Goal: Navigation & Orientation: Find specific page/section

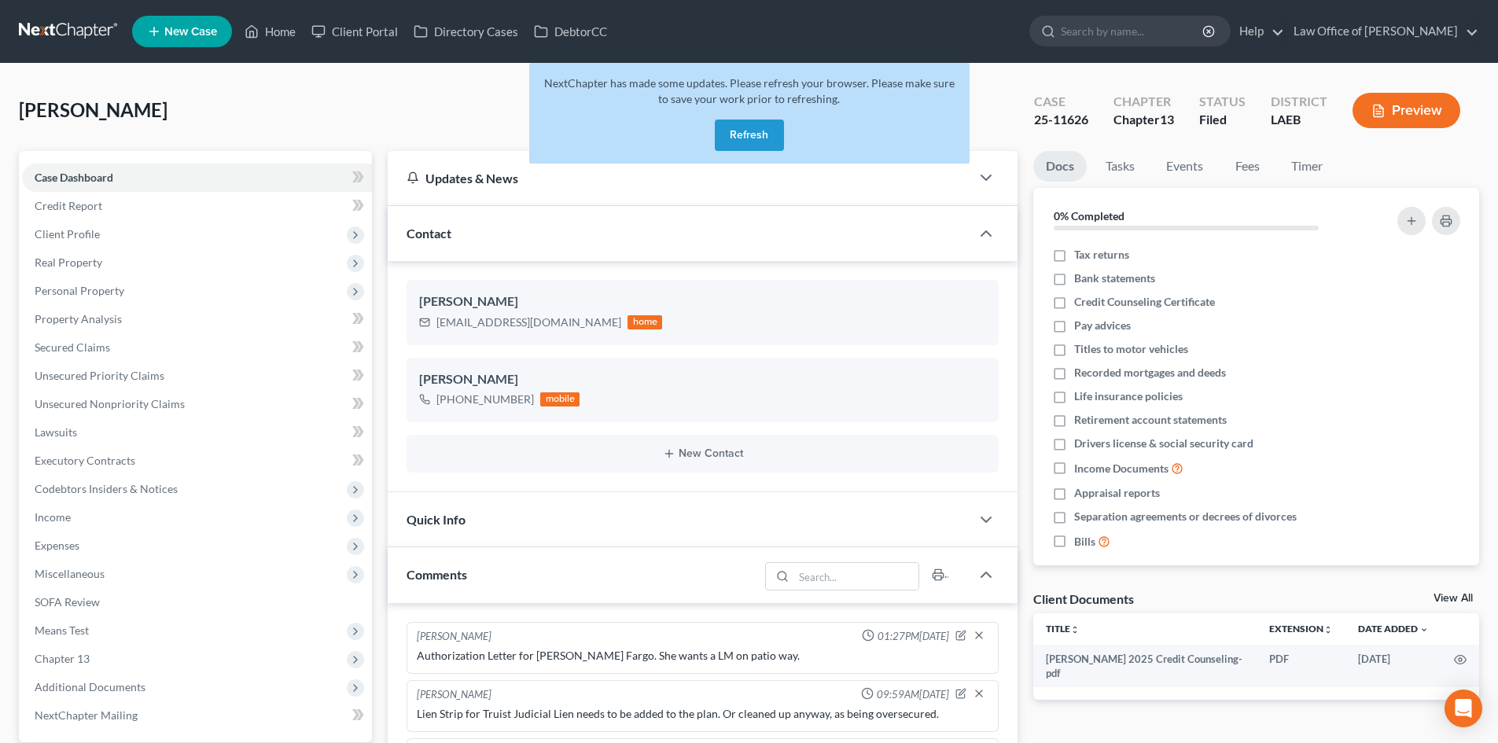
click at [740, 133] on button "Refresh" at bounding box center [749, 135] width 69 height 31
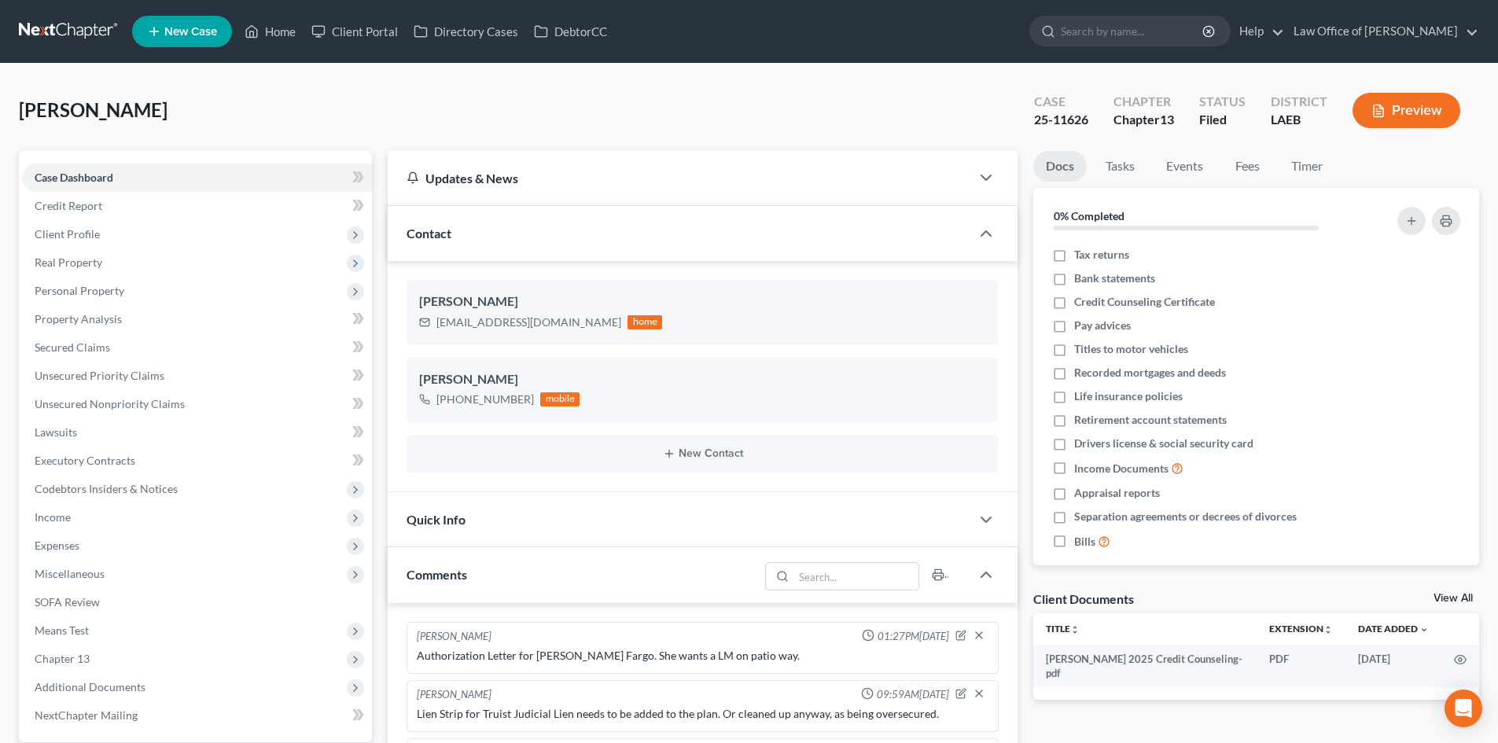
click at [77, 36] on link at bounding box center [69, 31] width 101 height 28
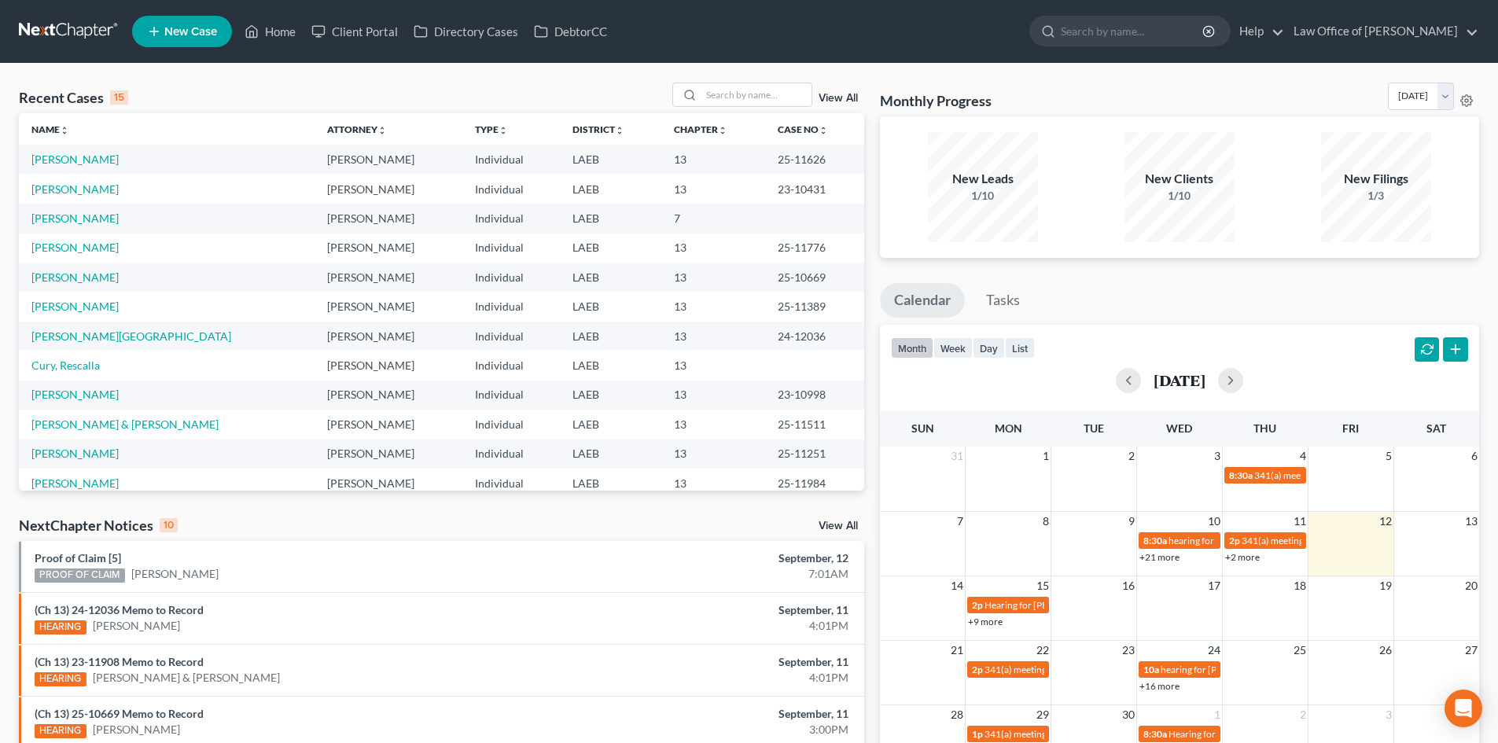
click at [54, 227] on td "[PERSON_NAME]" at bounding box center [167, 218] width 296 height 29
click at [42, 217] on link "[PERSON_NAME]" at bounding box center [74, 218] width 87 height 13
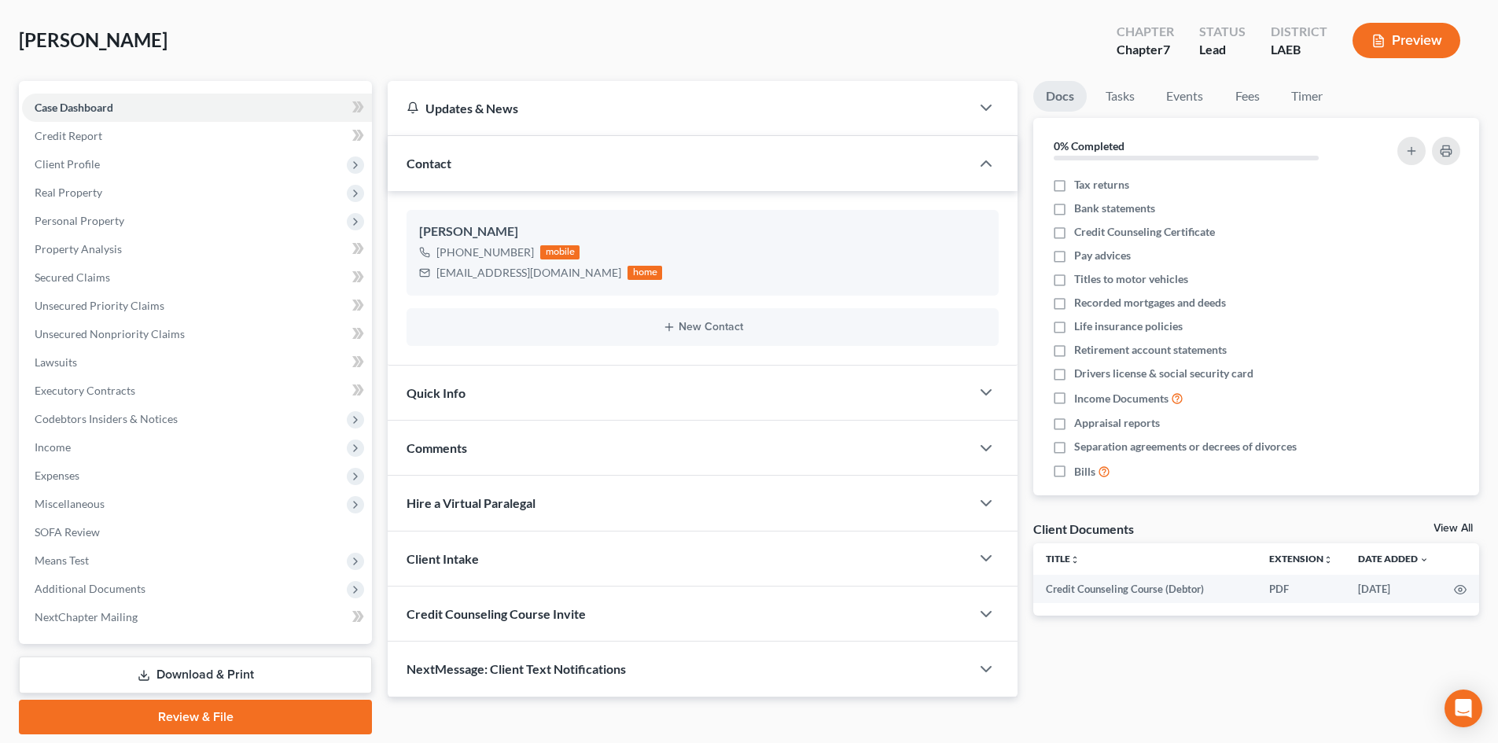
scroll to position [121, 0]
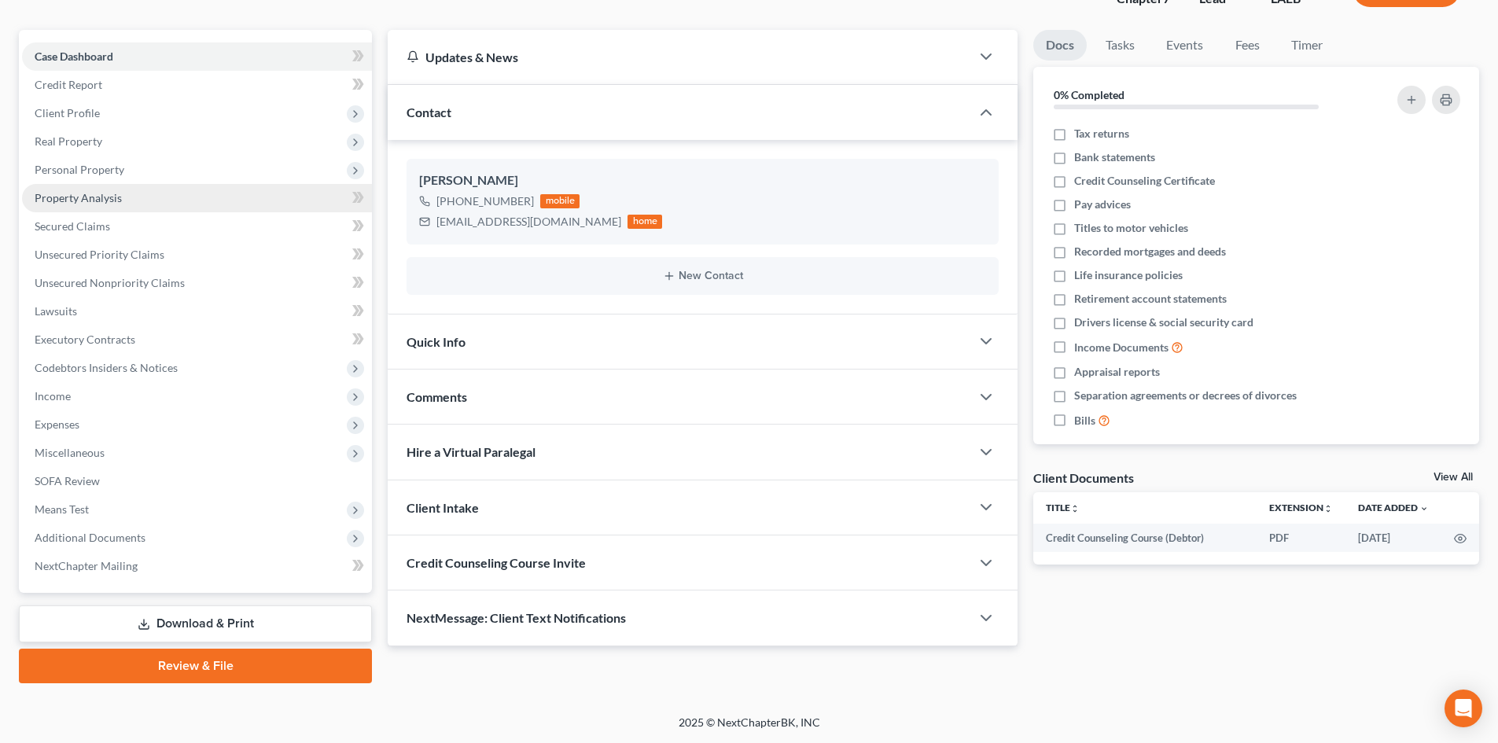
click at [83, 203] on span "Property Analysis" at bounding box center [78, 197] width 87 height 13
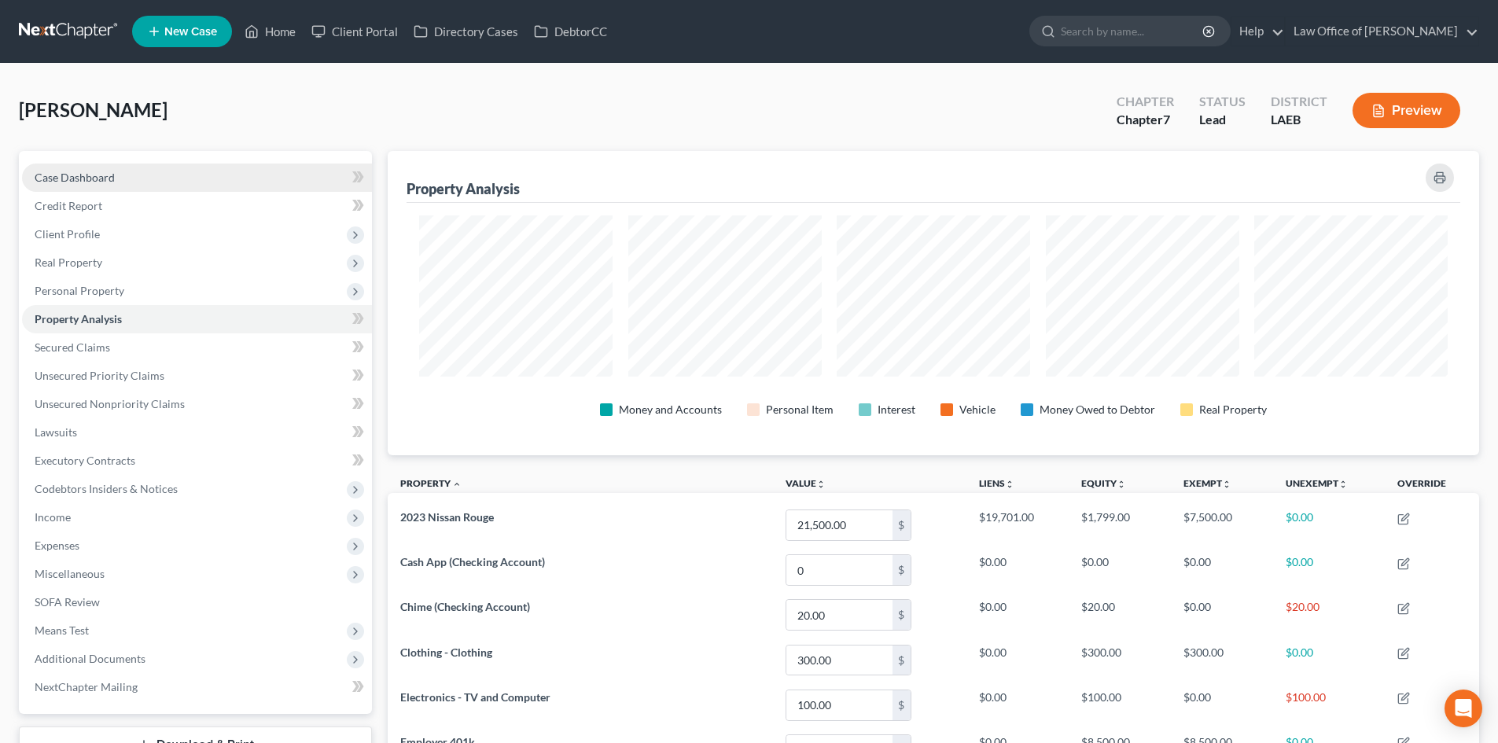
click at [66, 182] on span "Case Dashboard" at bounding box center [75, 177] width 80 height 13
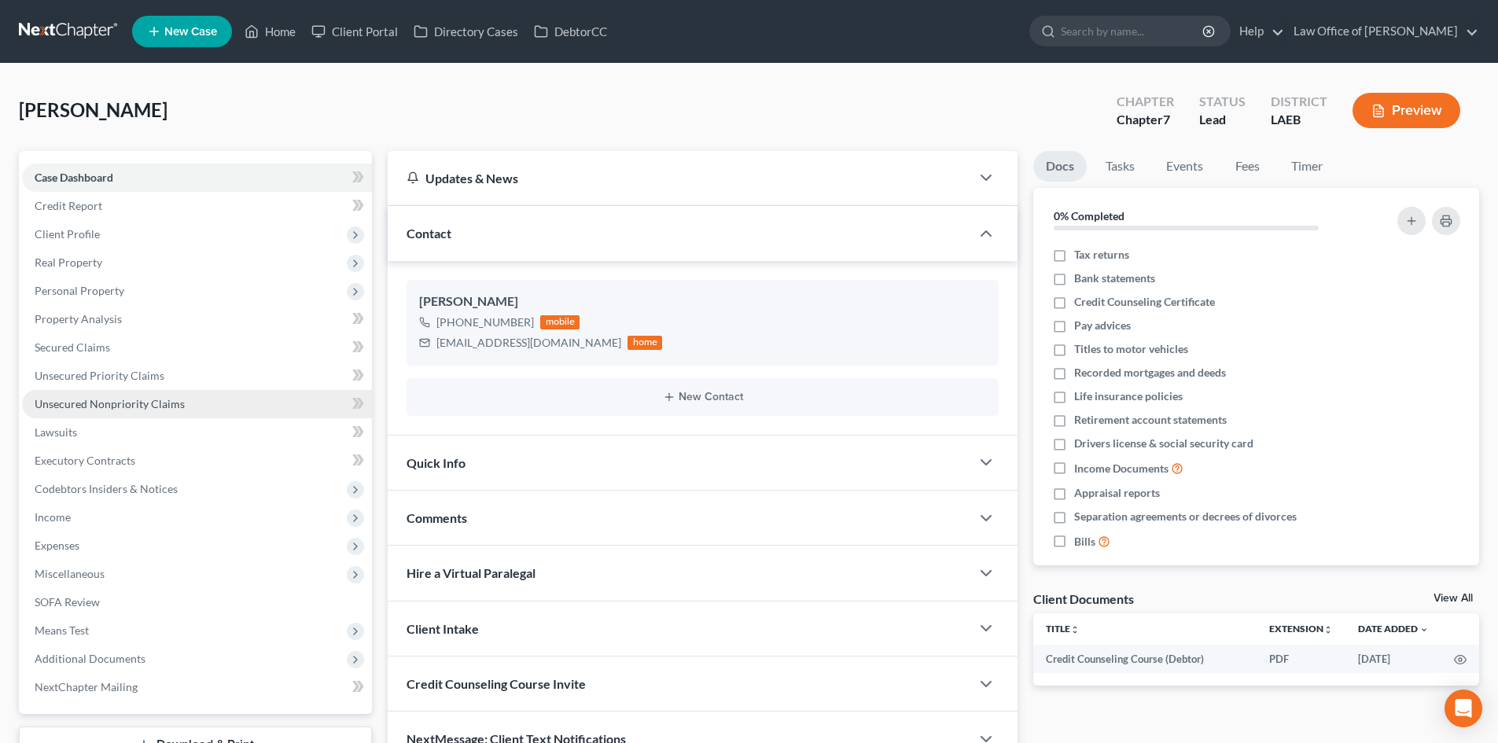
click at [79, 400] on span "Unsecured Nonpriority Claims" at bounding box center [110, 403] width 150 height 13
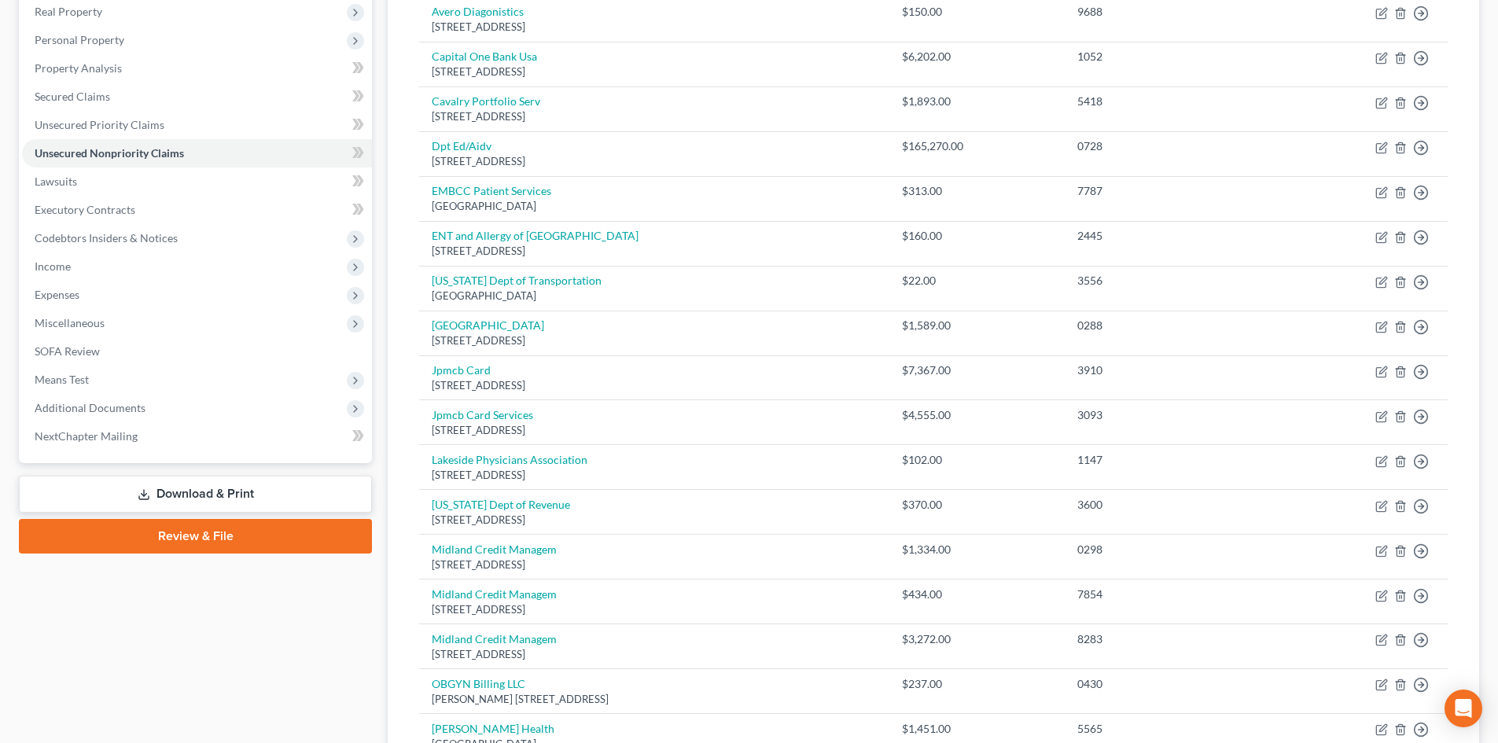
scroll to position [315, 0]
